Goal: Navigation & Orientation: Find specific page/section

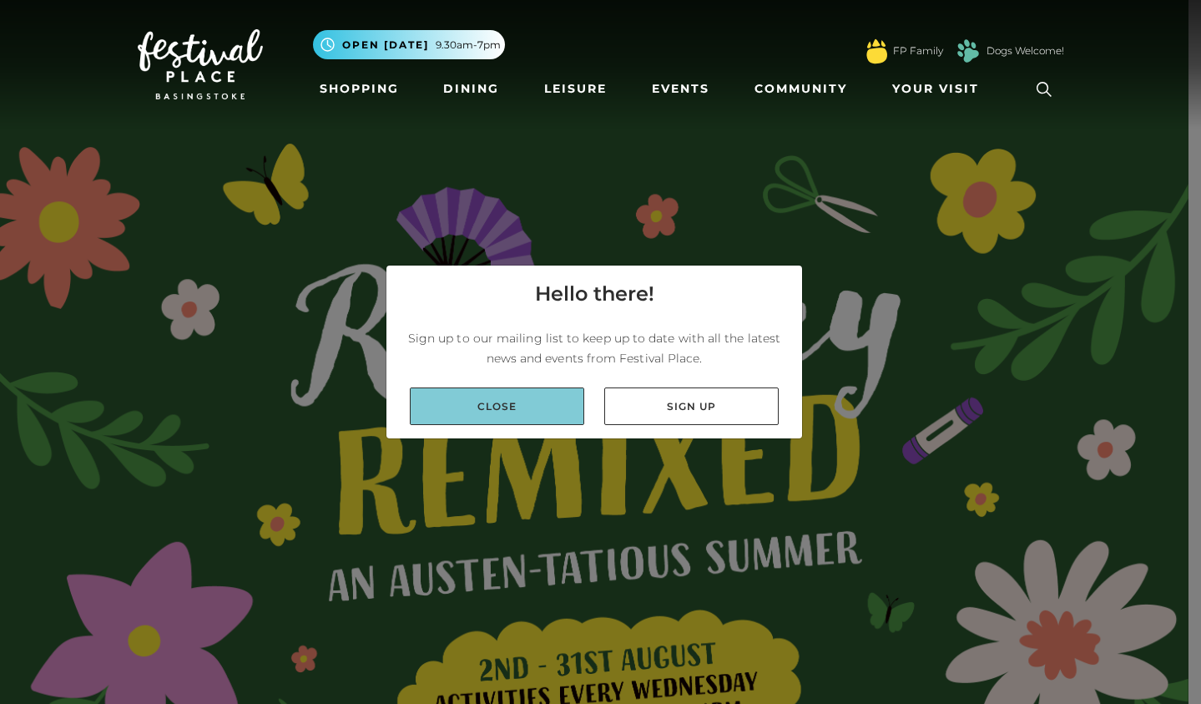
click at [548, 402] on link "Close" at bounding box center [497, 406] width 174 height 38
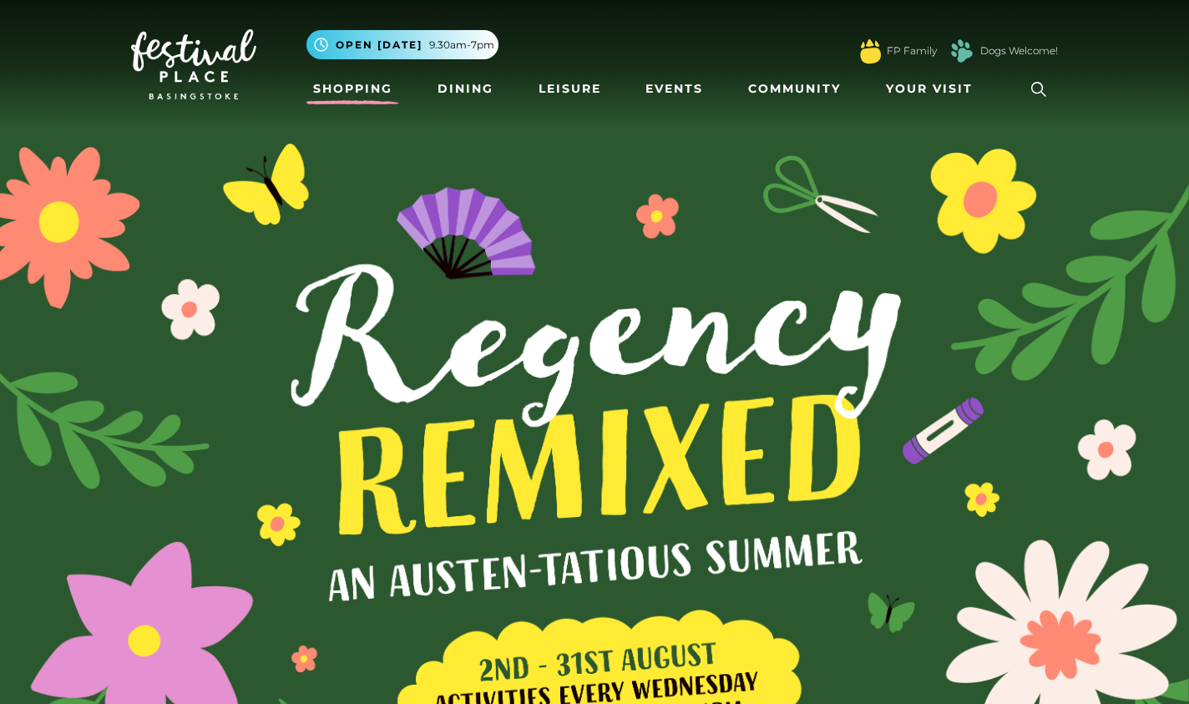
click at [356, 83] on link "Shopping" at bounding box center [352, 88] width 93 height 31
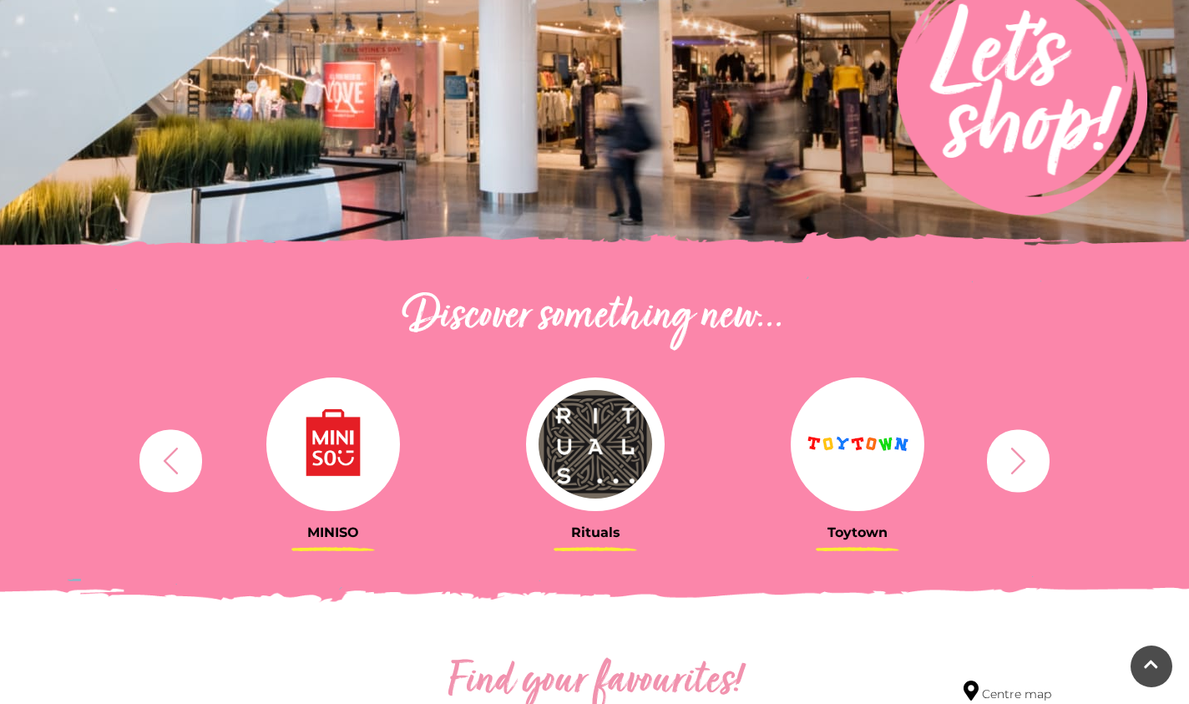
scroll to position [334, 0]
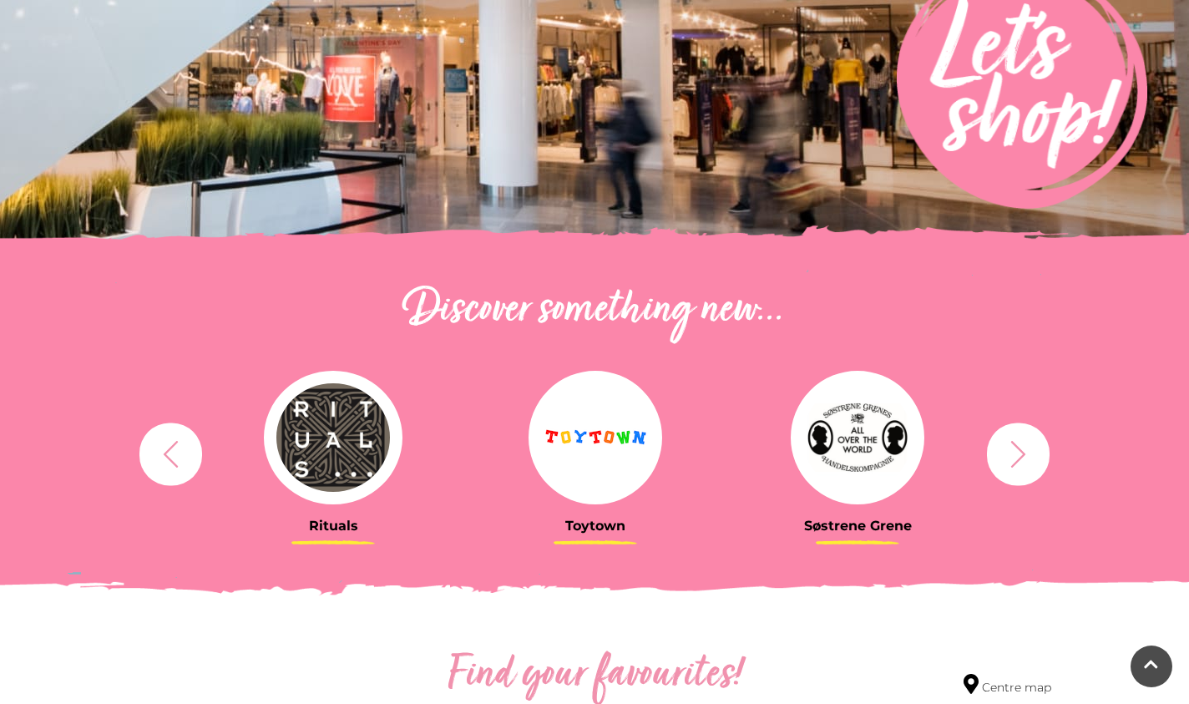
click at [1008, 463] on icon "button" at bounding box center [1018, 453] width 31 height 31
click at [1013, 463] on icon "button" at bounding box center [1018, 453] width 31 height 31
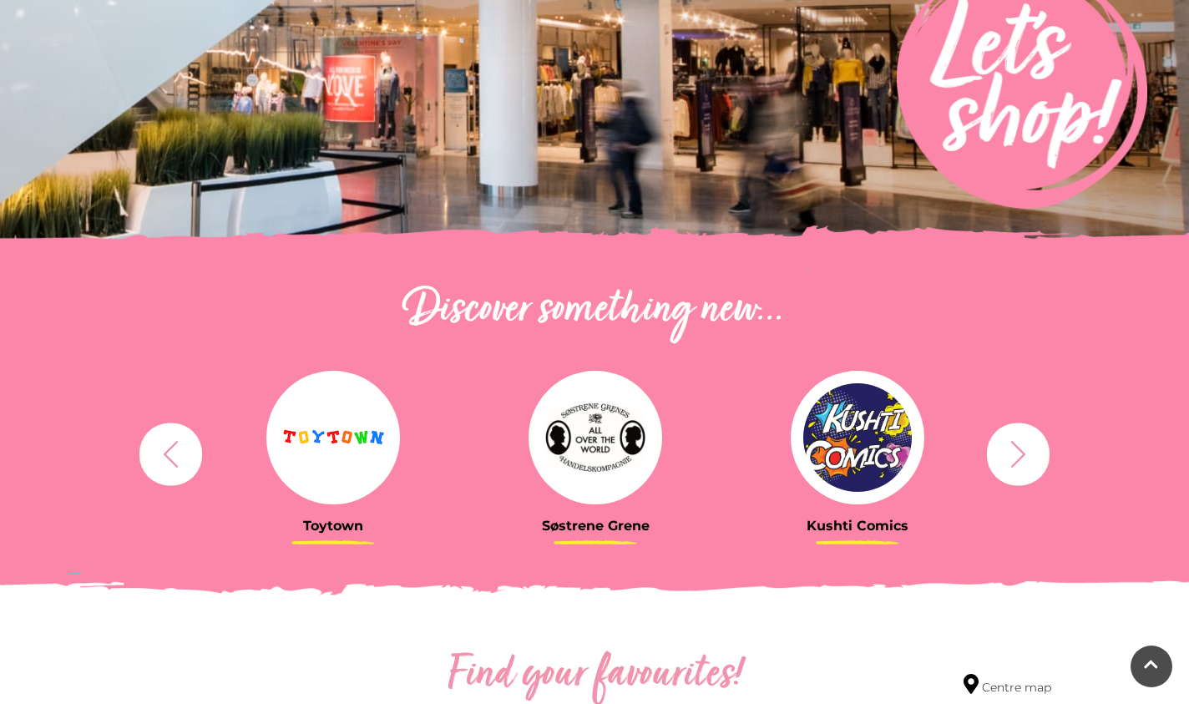
click at [1013, 463] on icon "button" at bounding box center [1018, 453] width 31 height 31
click at [1034, 462] on button "button" at bounding box center [1018, 453] width 63 height 63
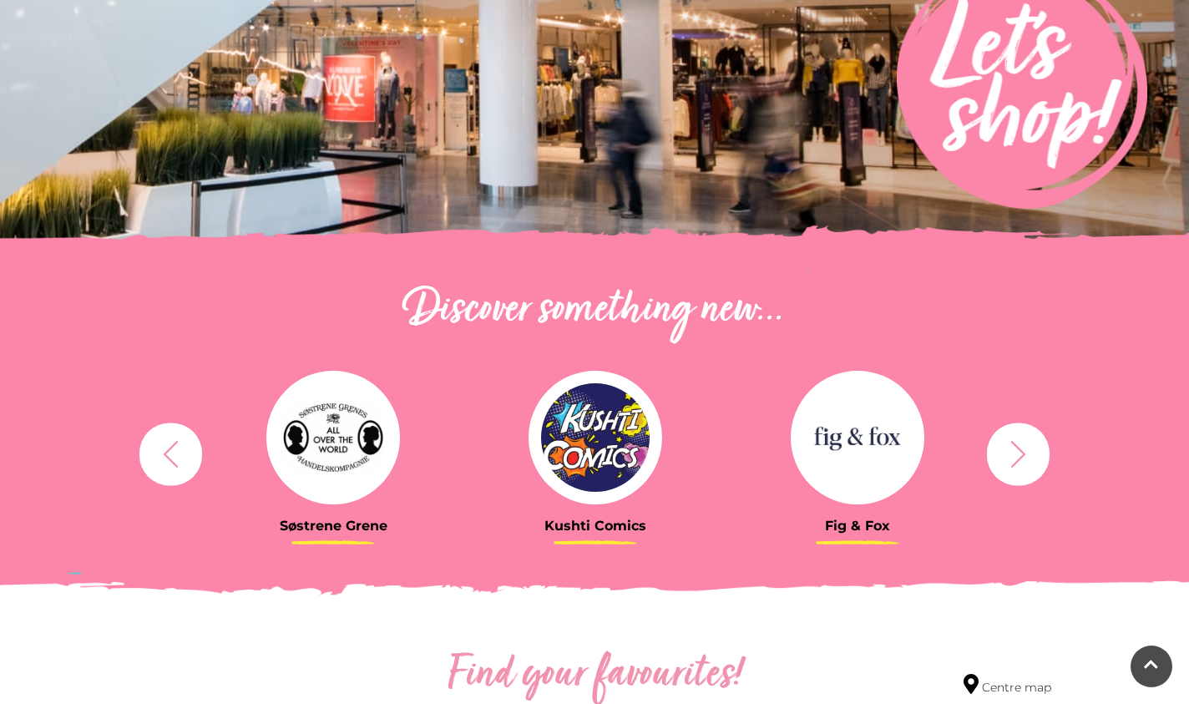
click at [1033, 460] on button "button" at bounding box center [1018, 453] width 63 height 63
click at [1029, 459] on icon "button" at bounding box center [1018, 453] width 31 height 31
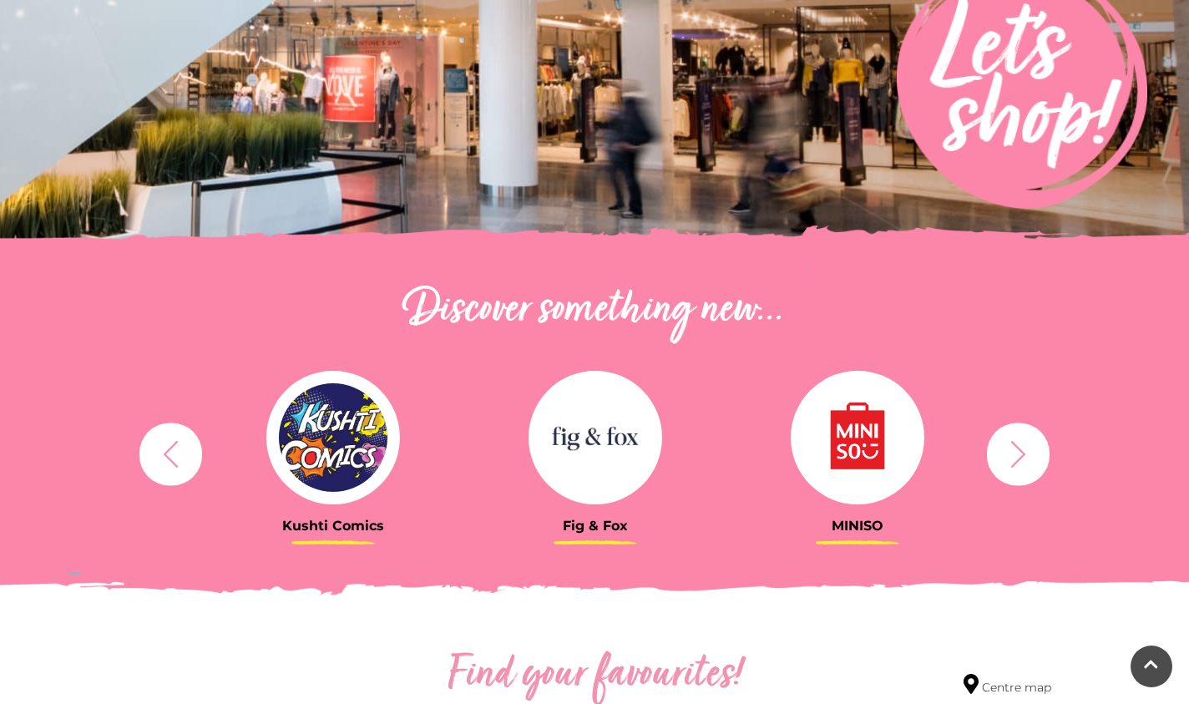
click at [1023, 462] on icon "button" at bounding box center [1018, 453] width 31 height 31
click at [1019, 458] on icon "button" at bounding box center [1018, 453] width 15 height 27
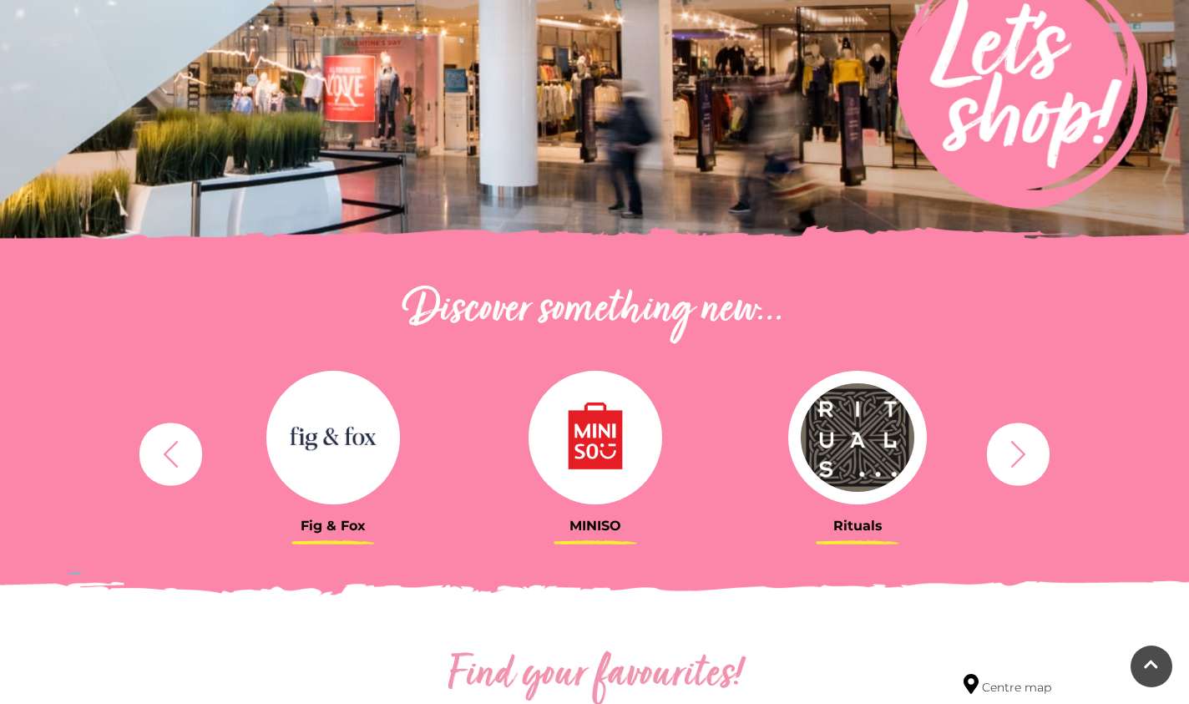
click at [1019, 458] on icon "button" at bounding box center [1018, 453] width 15 height 27
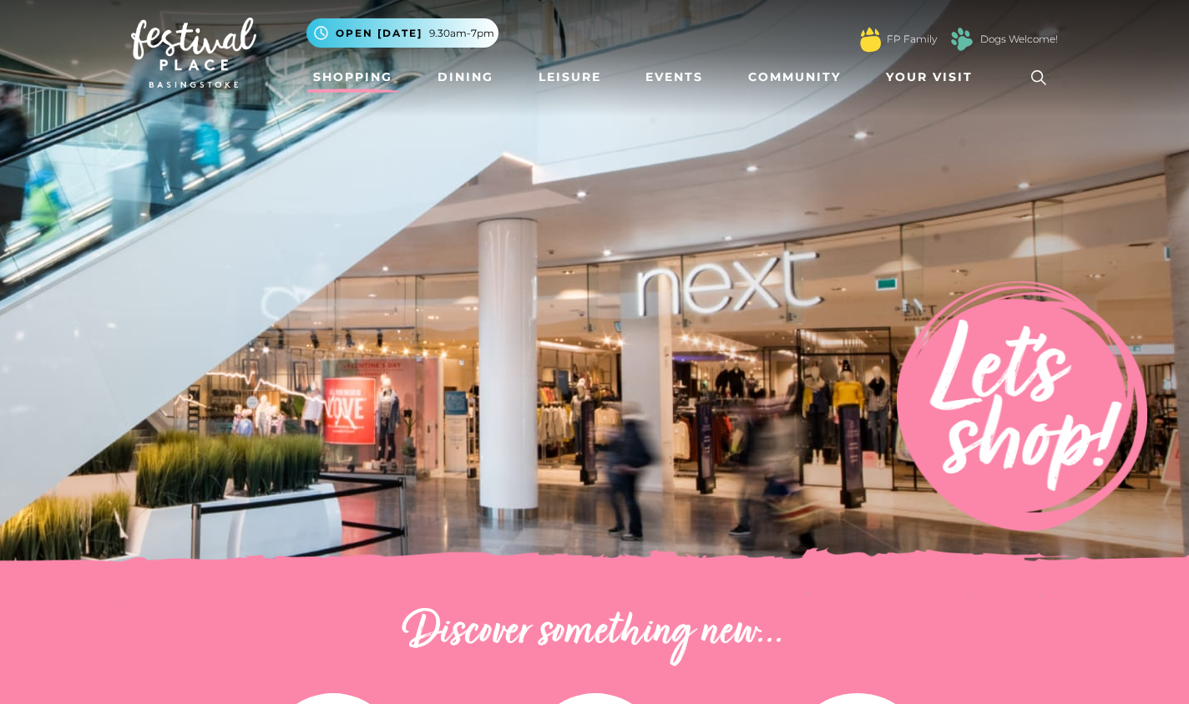
scroll to position [0, 0]
